Goal: Information Seeking & Learning: Learn about a topic

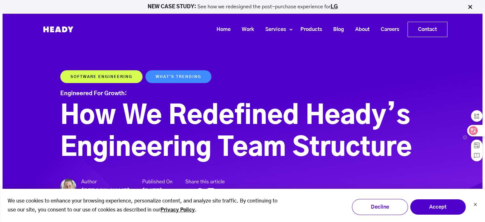
click at [478, 134] on div at bounding box center [475, 130] width 17 height 11
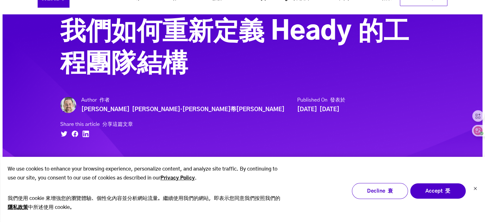
scroll to position [143, 0]
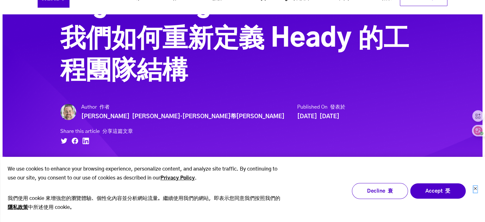
click at [476, 186] on icon "Dismiss cookie banner" at bounding box center [475, 188] width 4 height 4
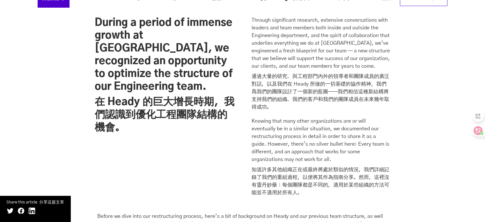
scroll to position [495, 0]
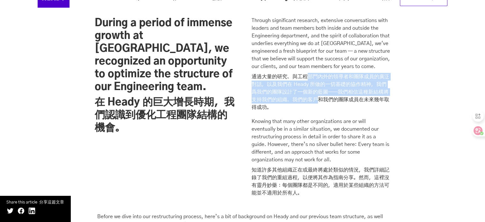
drag, startPoint x: 309, startPoint y: 55, endPoint x: 318, endPoint y: 75, distance: 22.0
click at [318, 75] on font "通過大量的研究、與工程部門內外的領導者和團隊成員的廣泛對話，以及我們在 Heady 所做的一切基礎的協作精神，我們爲我們的團隊設計了一個新的藍圖——我們相信這…" at bounding box center [321, 92] width 138 height 36
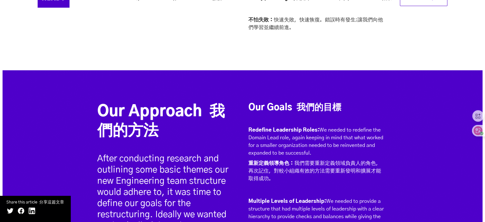
scroll to position [2837, 0]
click at [305, 160] on font "重新定義領導角色： 我們需要重新定義領域負責人的角色，再次記住，對較小組織有效的方法需要重新發明和擴展才能取得成功。" at bounding box center [314, 170] width 133 height 20
drag, startPoint x: 296, startPoint y: 95, endPoint x: 318, endPoint y: 94, distance: 22.0
click at [318, 160] on font "重新定義領導角色： 我們需要重新定義領域負責人的角色，再次記住，對較小組織有效的方法需要重新發明和擴展才能取得成功。" at bounding box center [314, 170] width 133 height 20
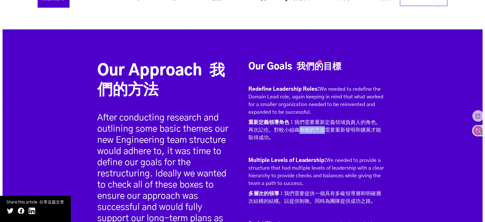
scroll to position [2878, 0]
click at [298, 191] on font "多層次的領導： 我們需要提供一個具有多級領導層和明確層次結構的結構，以提供制衡，同時為團隊提供成功之路。" at bounding box center [314, 197] width 133 height 13
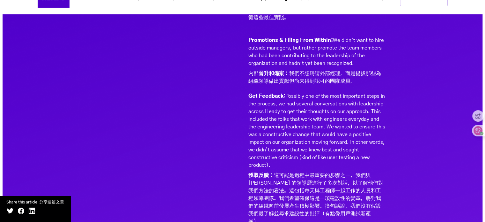
scroll to position [3315, 0]
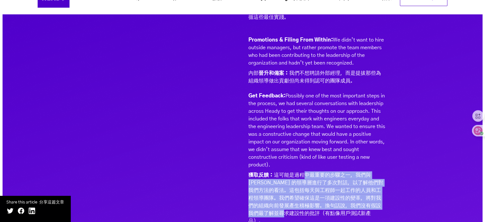
drag, startPoint x: 298, startPoint y: 102, endPoint x: 299, endPoint y: 140, distance: 38.3
click at [299, 172] on font "獲取反饋： 這可能是過程中最重要的步驟之一，我們與 [PERSON_NAME] 的領導層進行了多次對話，以了解他們對我們方法的看法。這包括每天與工程師一起工作…" at bounding box center [315, 197] width 135 height 51
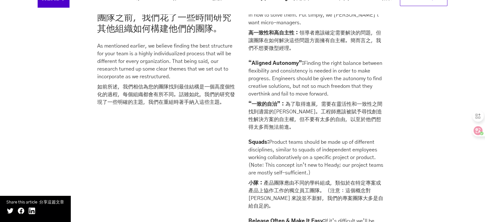
scroll to position [2461, 0]
